Goal: Check status: Check status

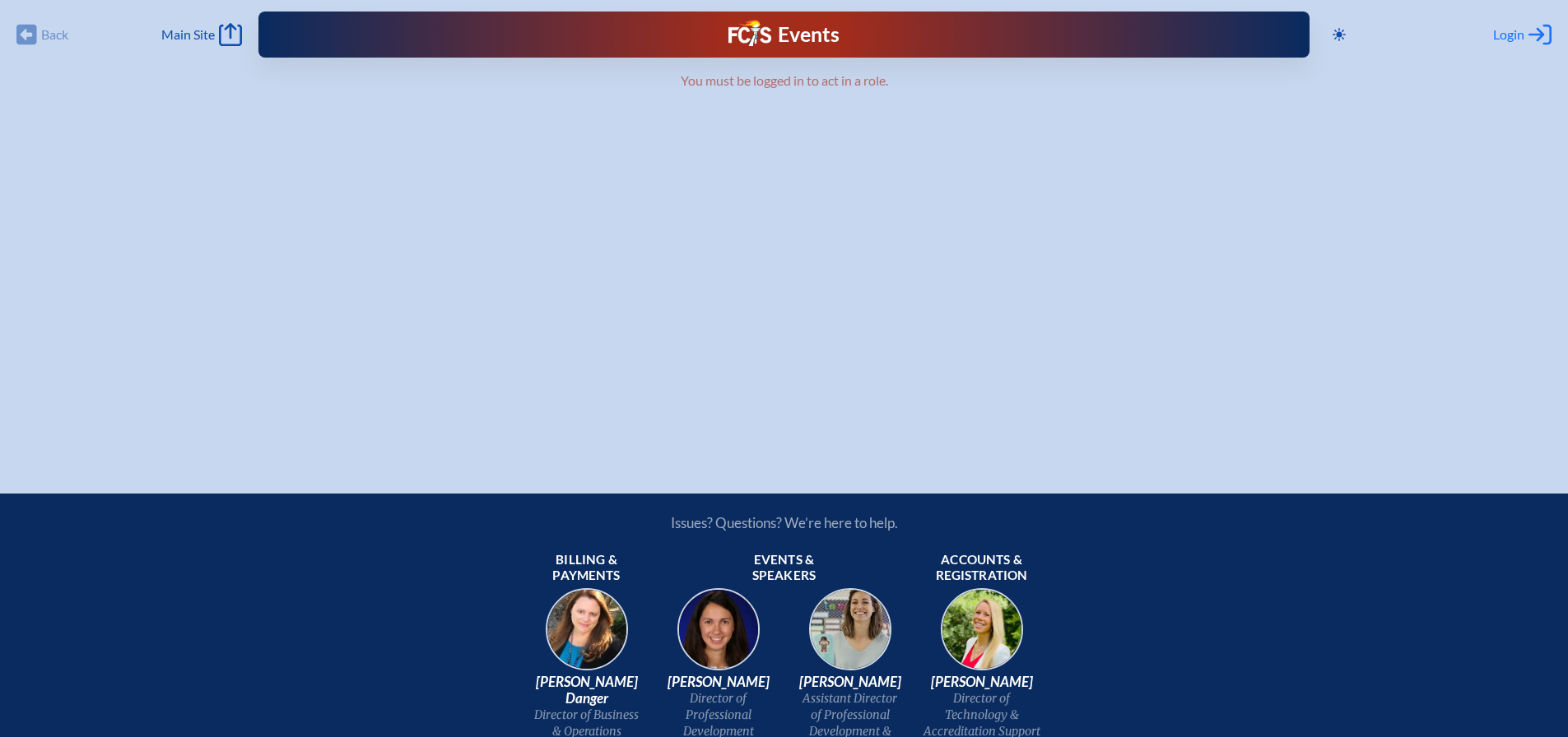
type input "[EMAIL_ADDRESS][DOMAIN_NAME]"
click at [1499, 34] on span "Login" at bounding box center [1508, 34] width 31 height 16
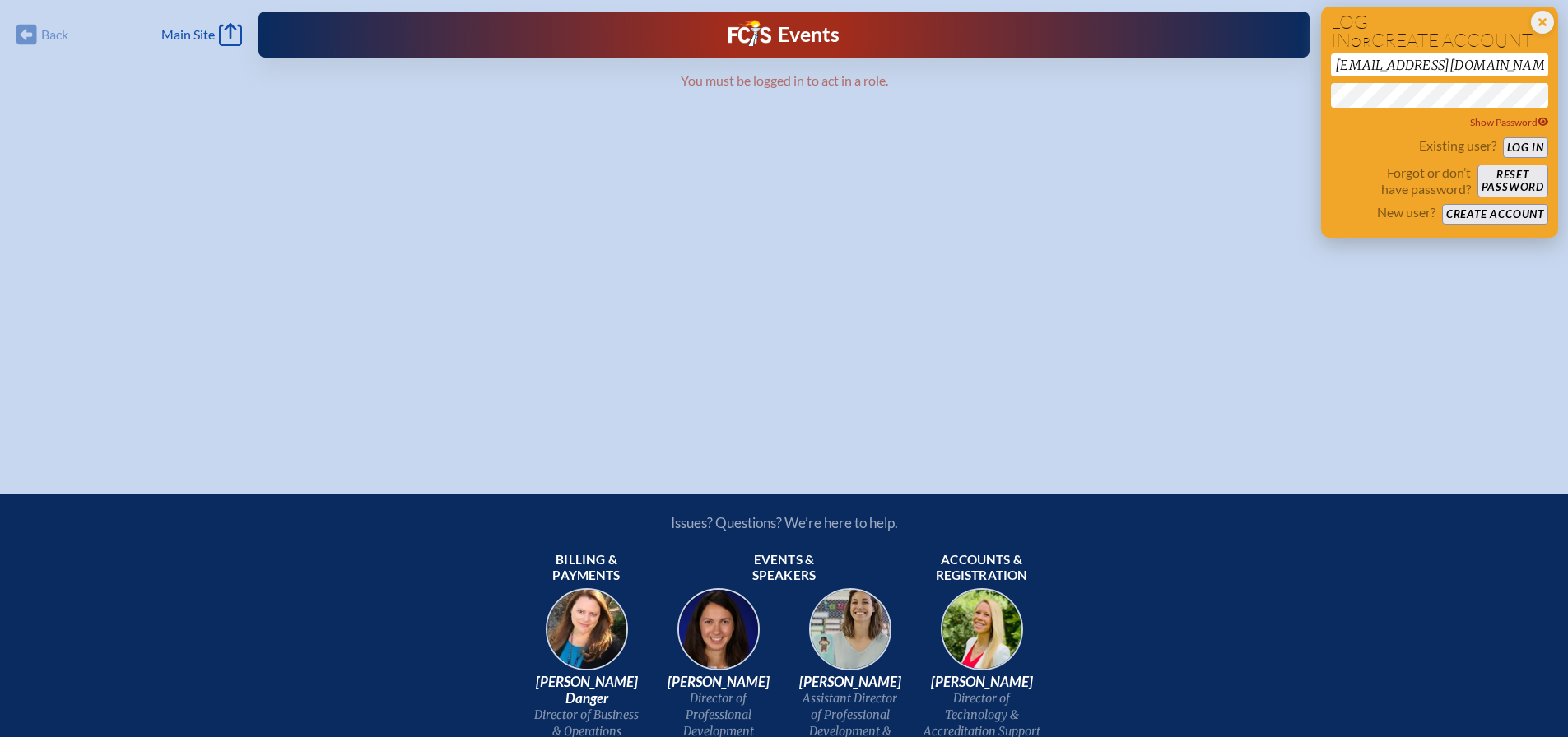
click at [1528, 146] on button "Log in" at bounding box center [1525, 147] width 45 height 20
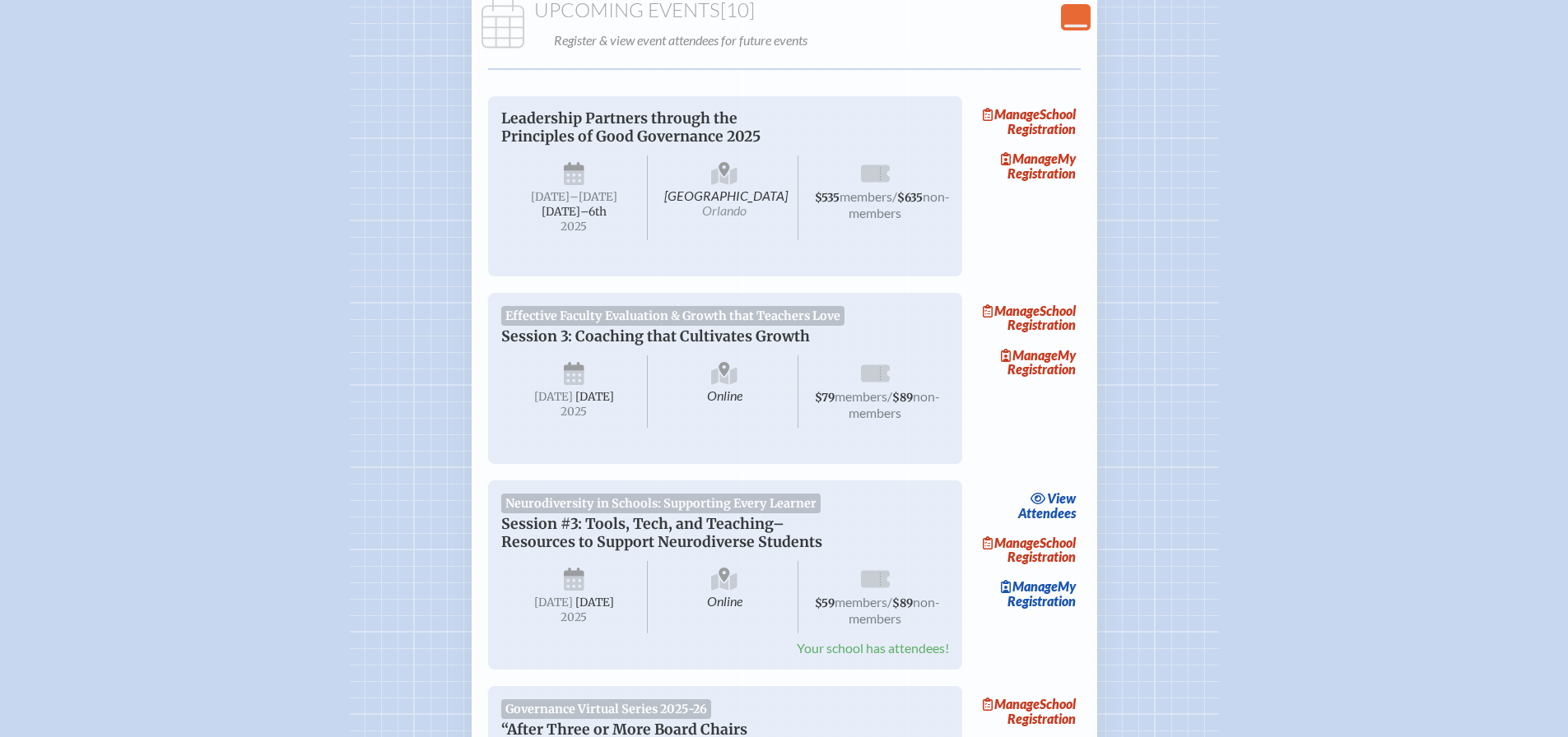
scroll to position [411, 0]
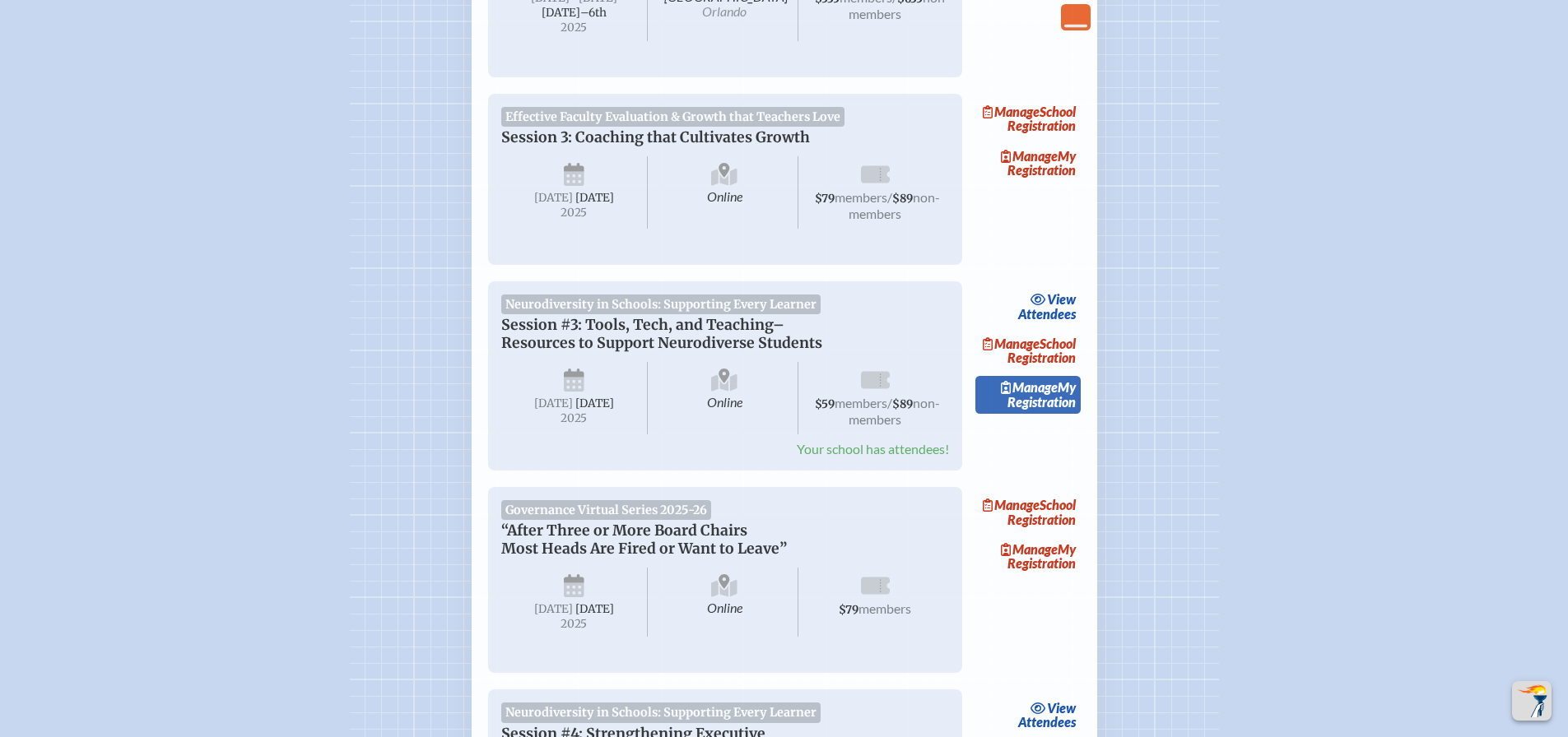
click at [1054, 395] on span "Manage" at bounding box center [1029, 387] width 57 height 15
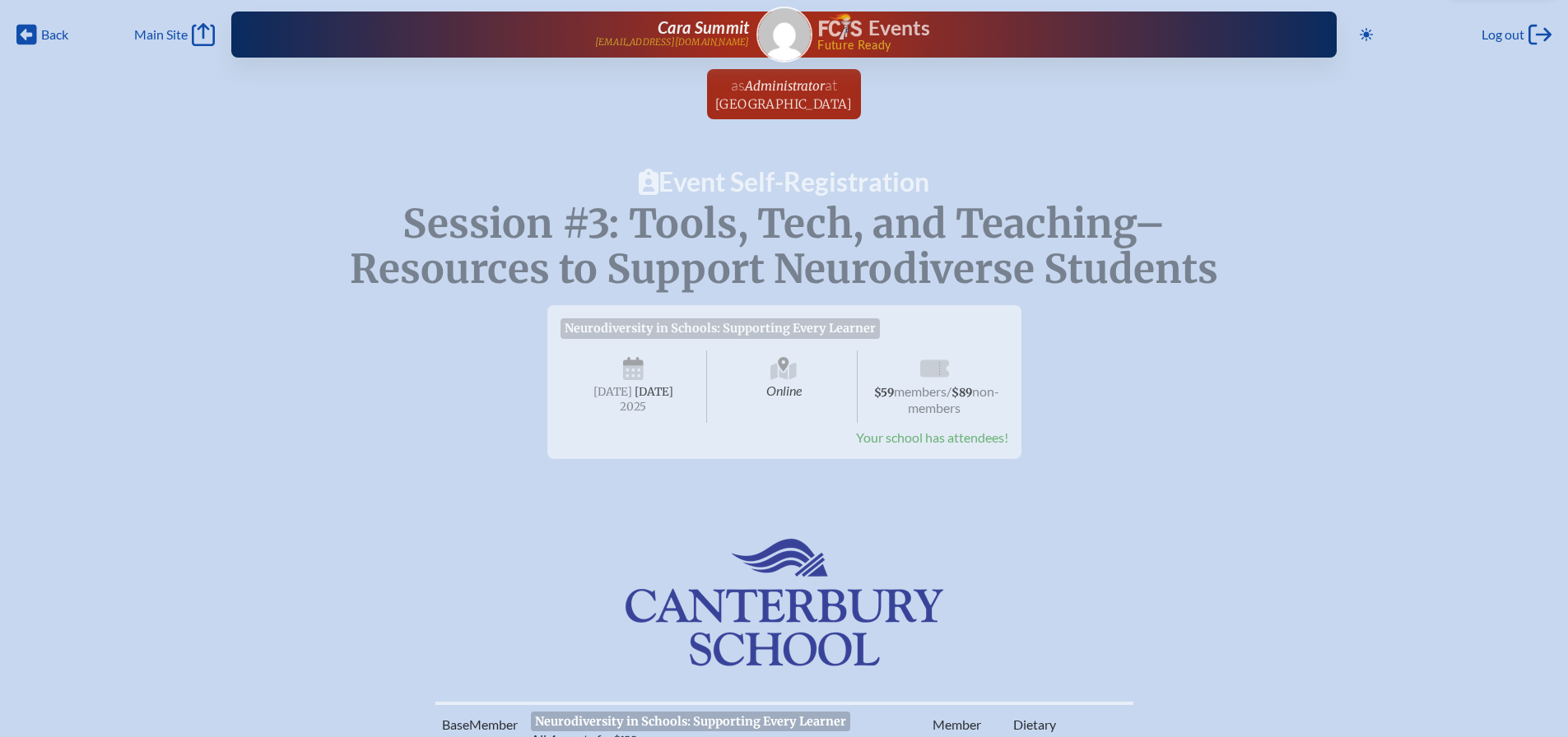
click at [844, 25] on img at bounding box center [841, 26] width 43 height 26
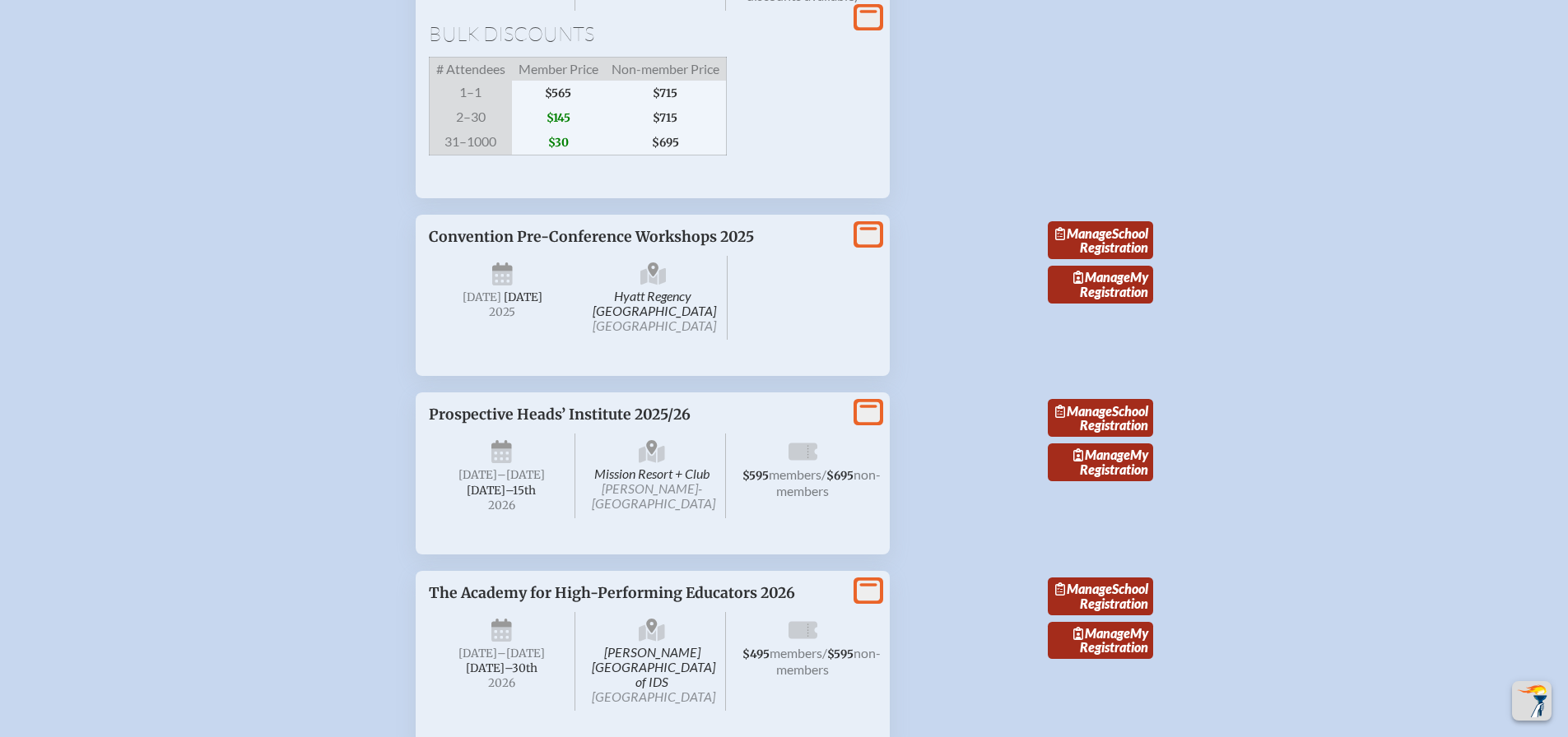
scroll to position [3292, 0]
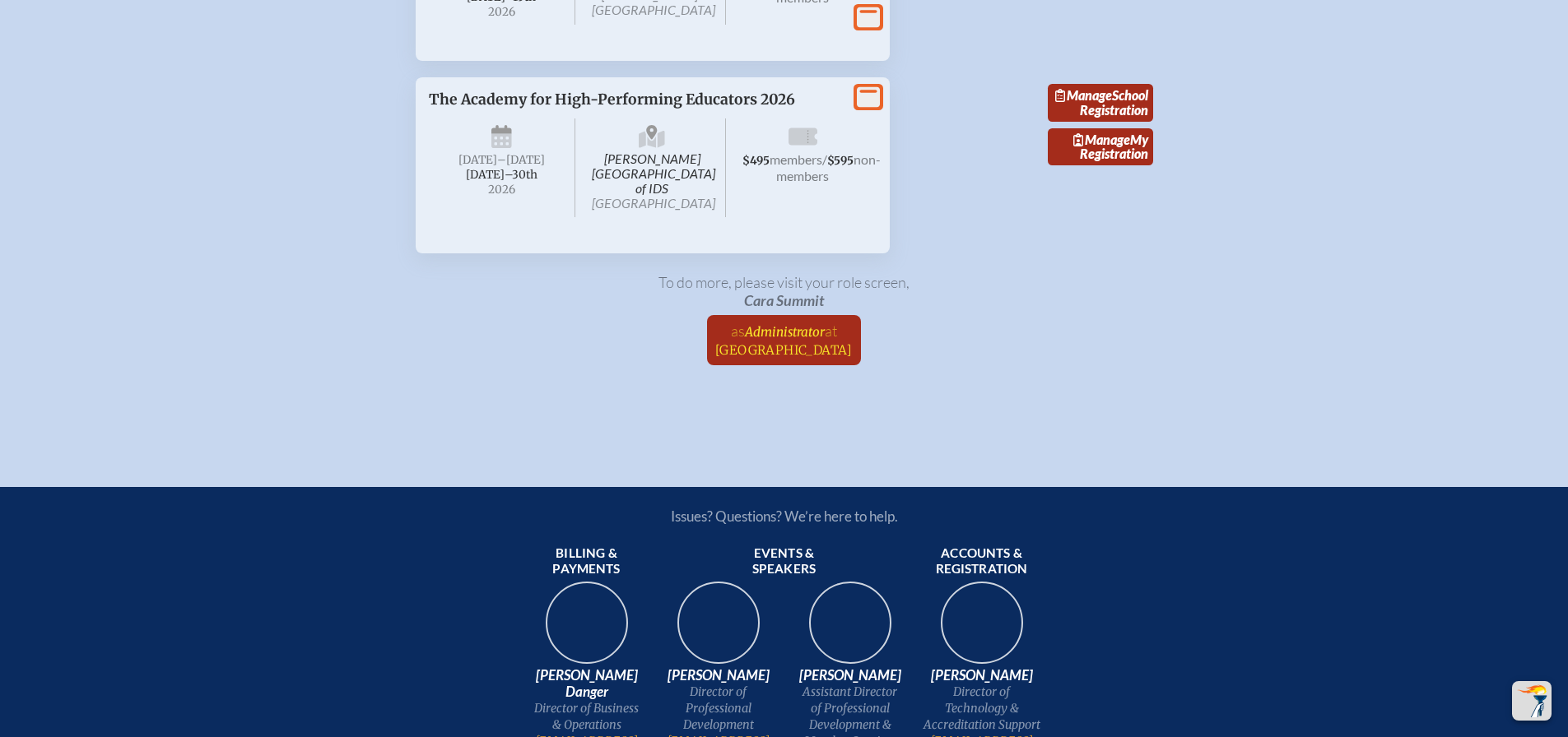
click at [768, 358] on span "[GEOGRAPHIC_DATA]" at bounding box center [784, 350] width 137 height 15
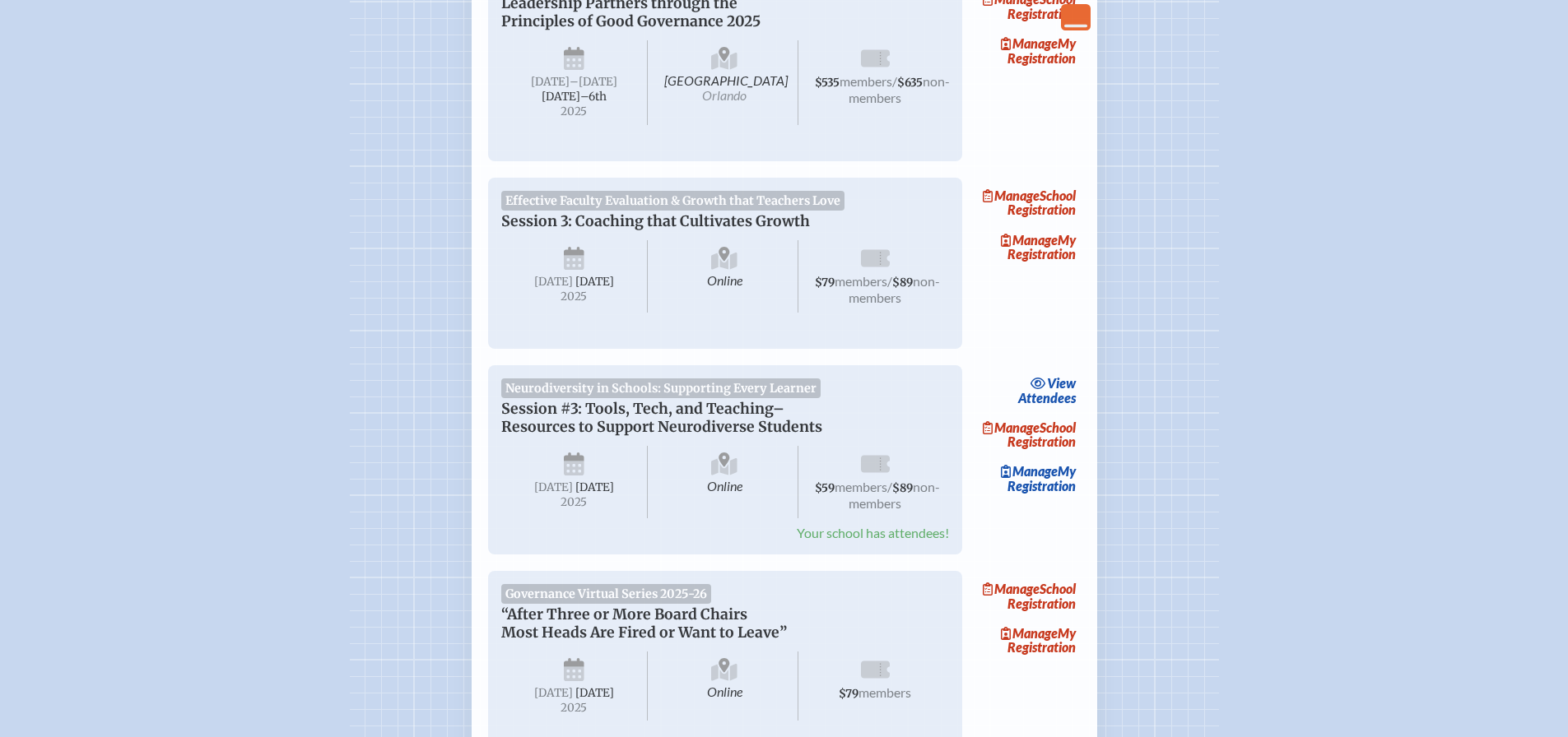
scroll to position [411, 0]
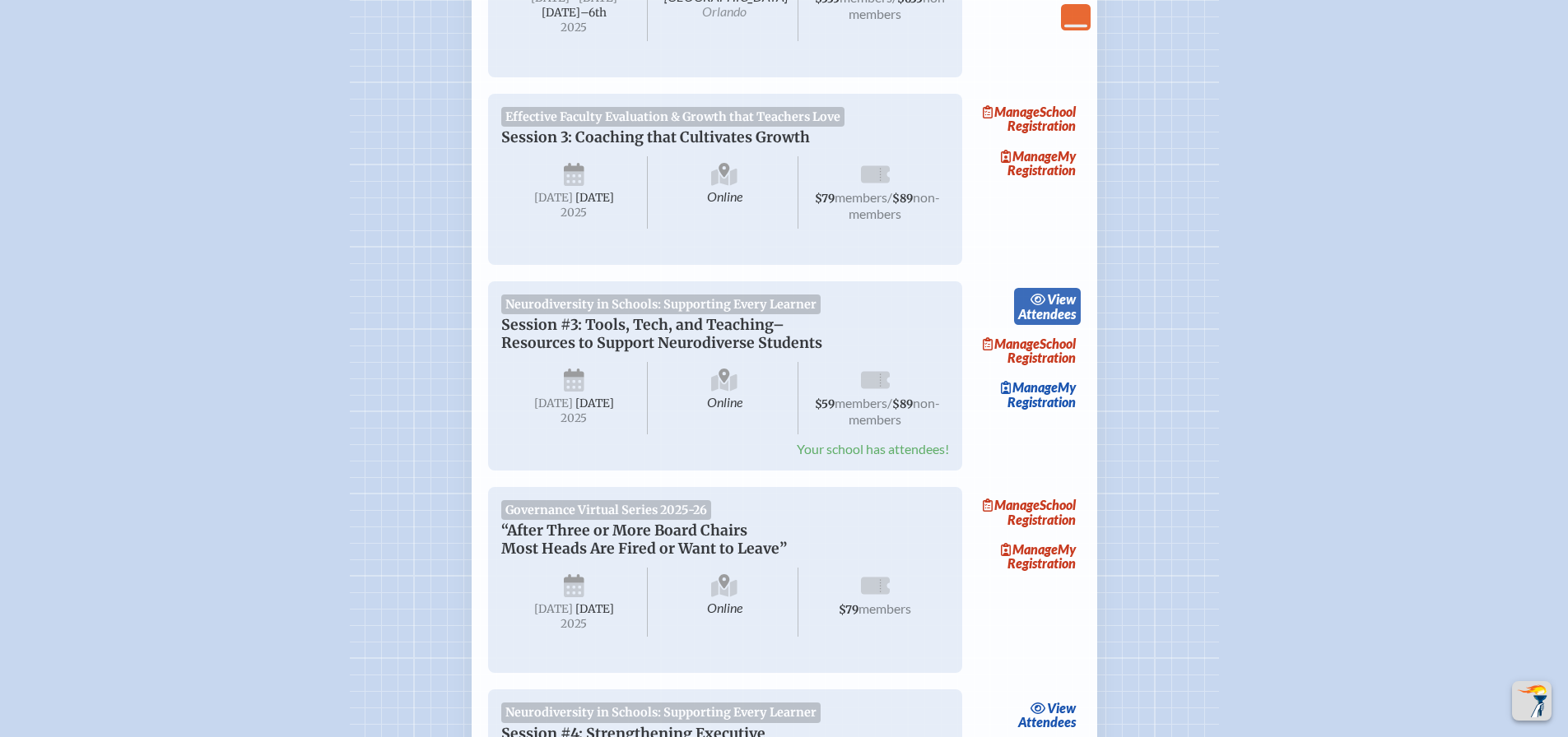
click at [1063, 307] on span "view" at bounding box center [1062, 299] width 29 height 15
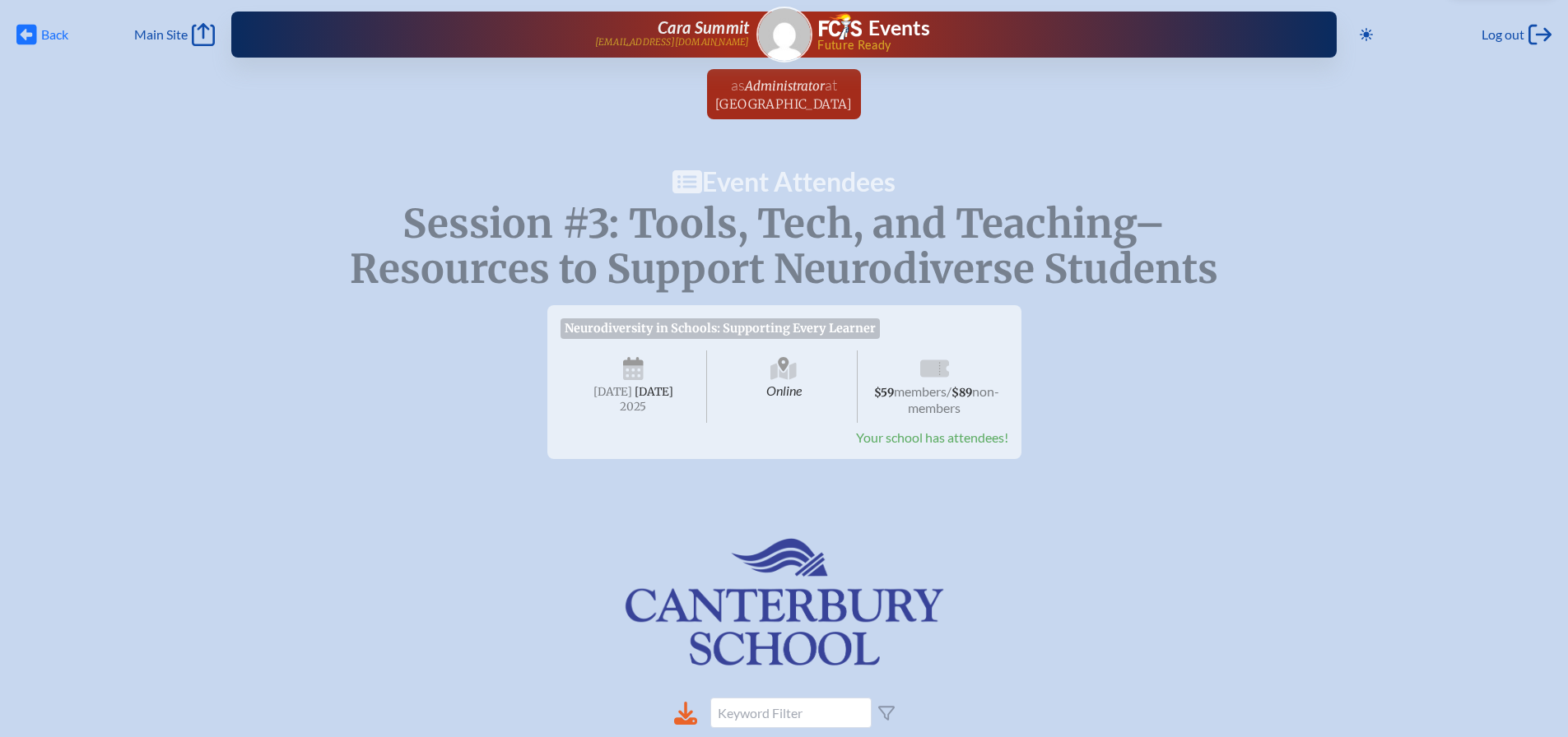
click at [25, 35] on icon "Back" at bounding box center [26, 35] width 20 height 23
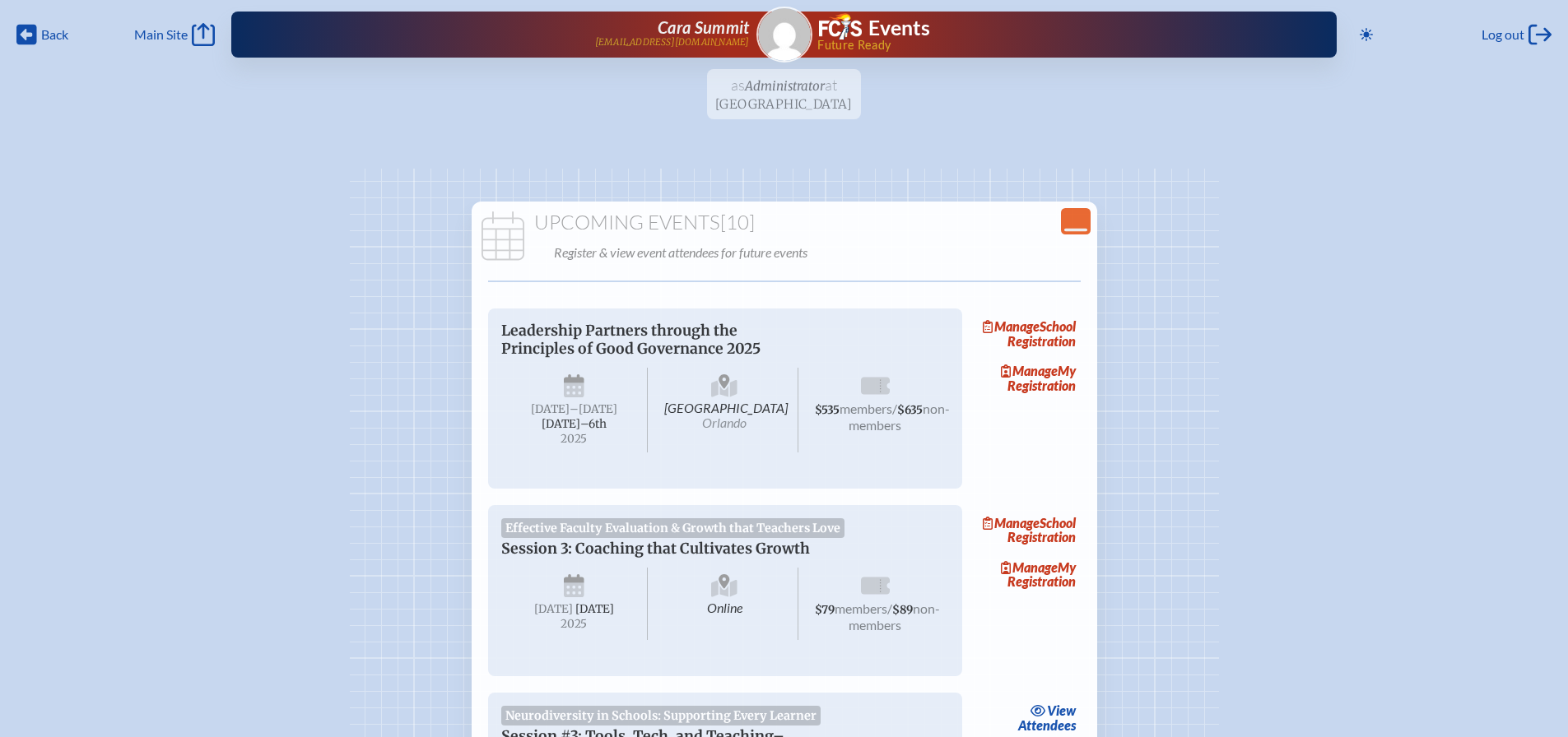
scroll to position [411, 0]
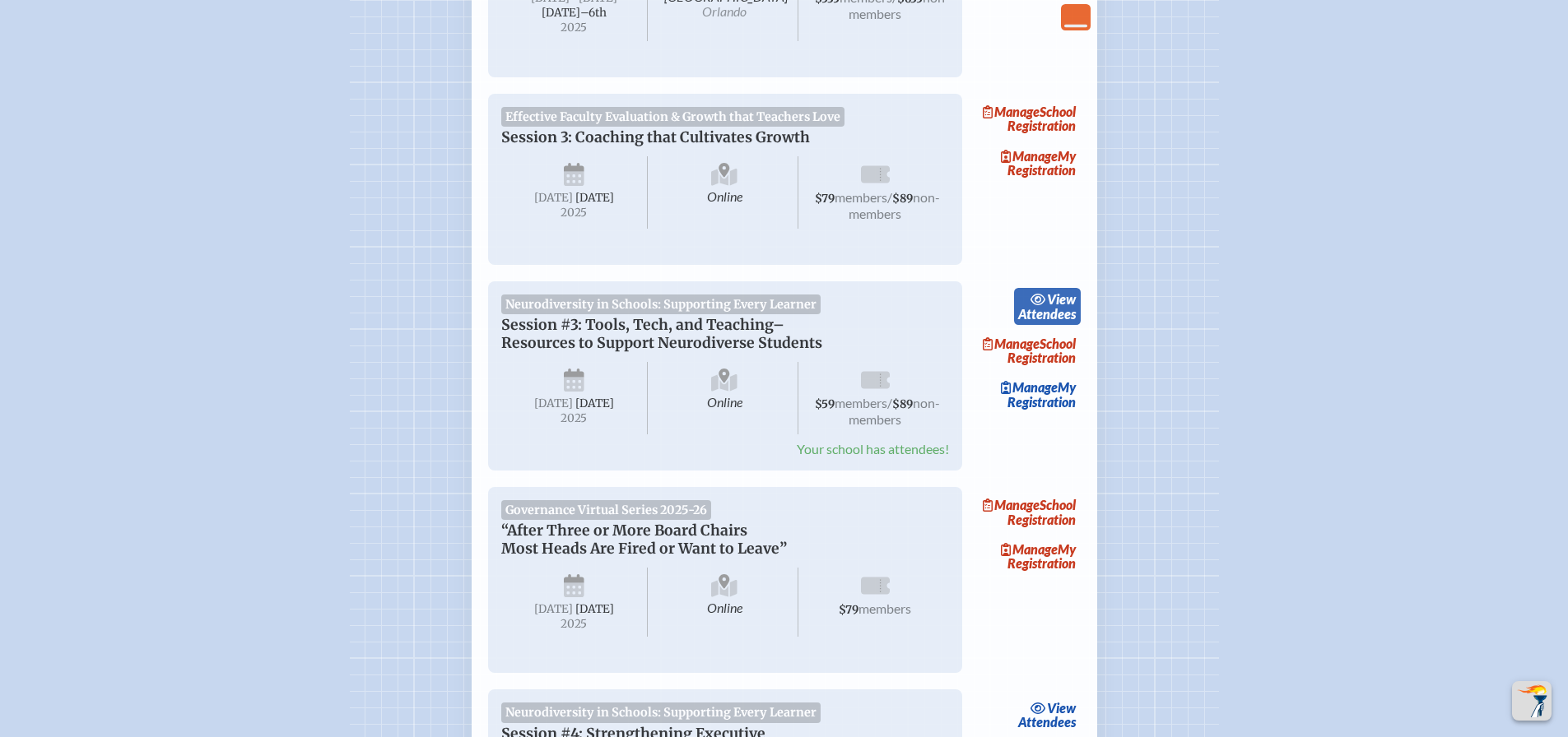
click at [1065, 307] on span "view" at bounding box center [1062, 299] width 29 height 15
